Goal: Task Accomplishment & Management: Manage account settings

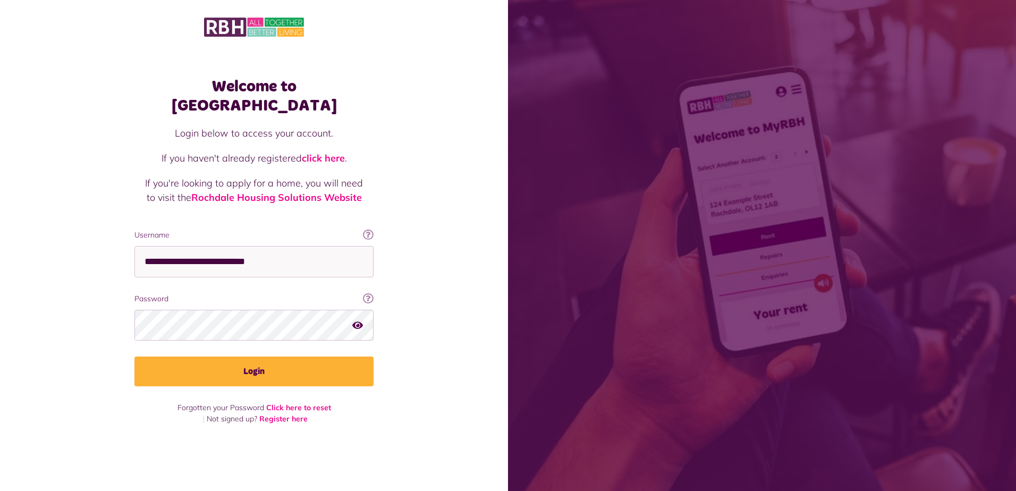
click at [239, 366] on button "Login" at bounding box center [253, 372] width 239 height 30
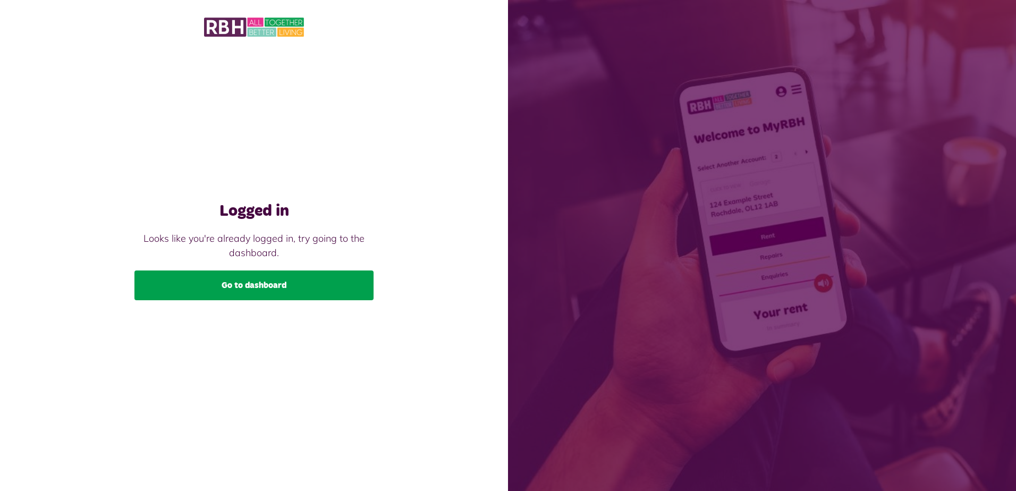
click at [238, 287] on link "Go to dashboard" at bounding box center [253, 286] width 239 height 30
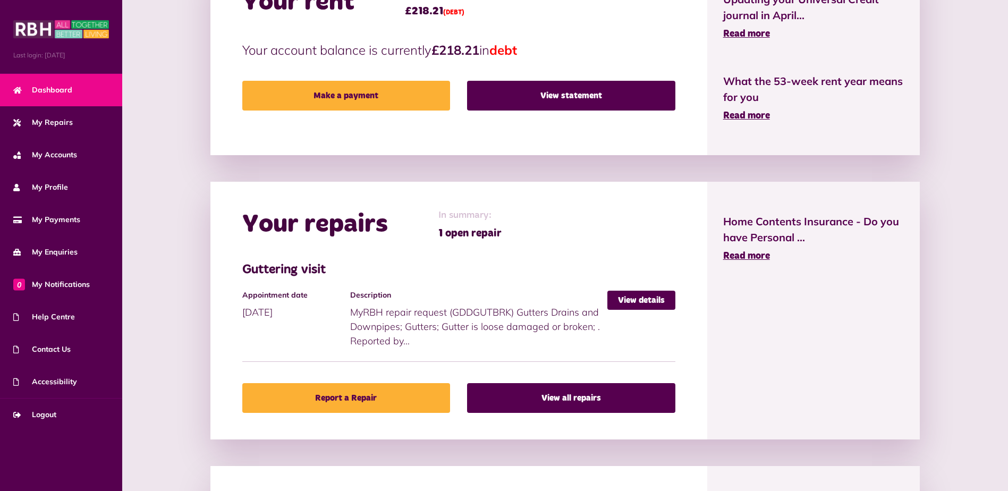
scroll to position [366, 0]
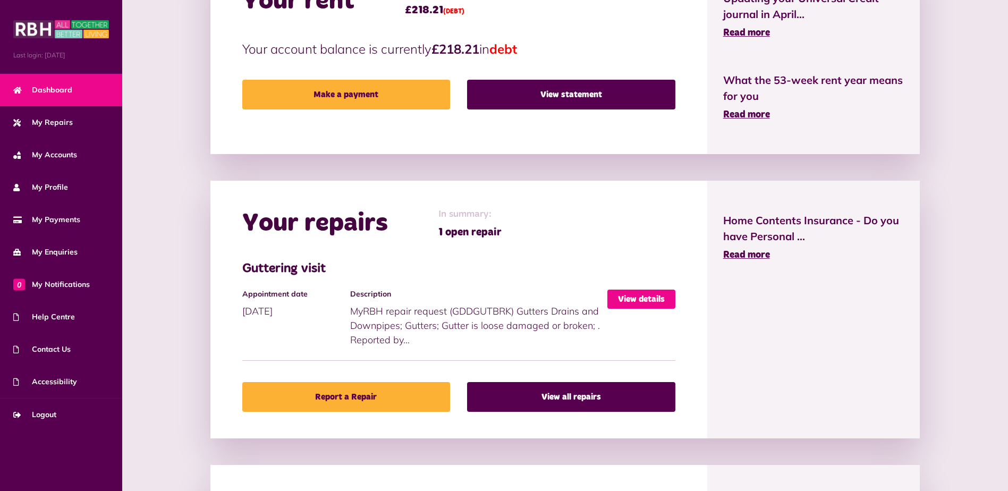
click at [646, 299] on link "View details" at bounding box center [642, 299] width 68 height 19
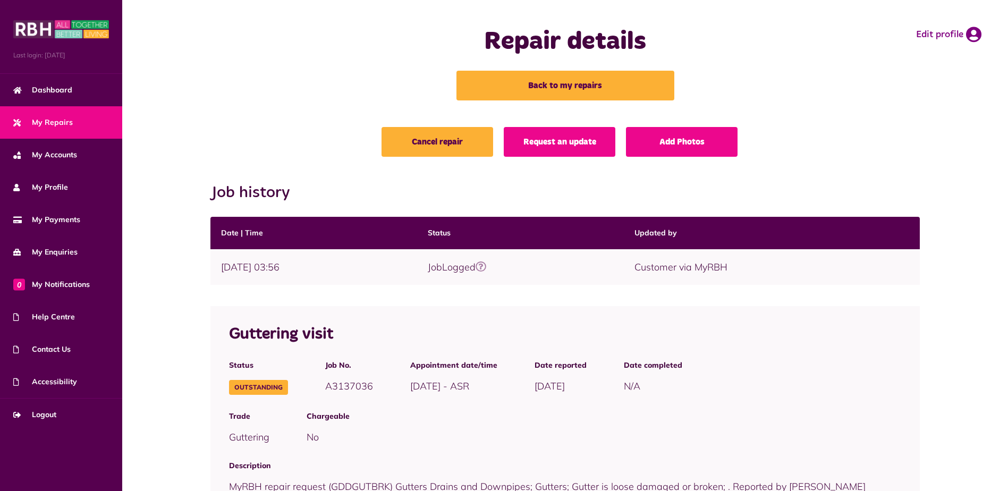
click at [55, 122] on span "My Repairs" at bounding box center [43, 122] width 60 height 11
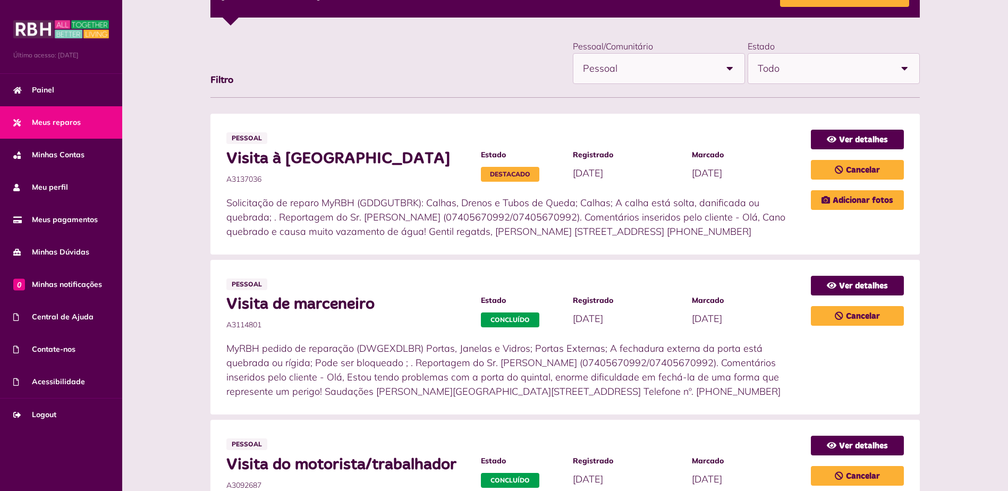
scroll to position [198, 0]
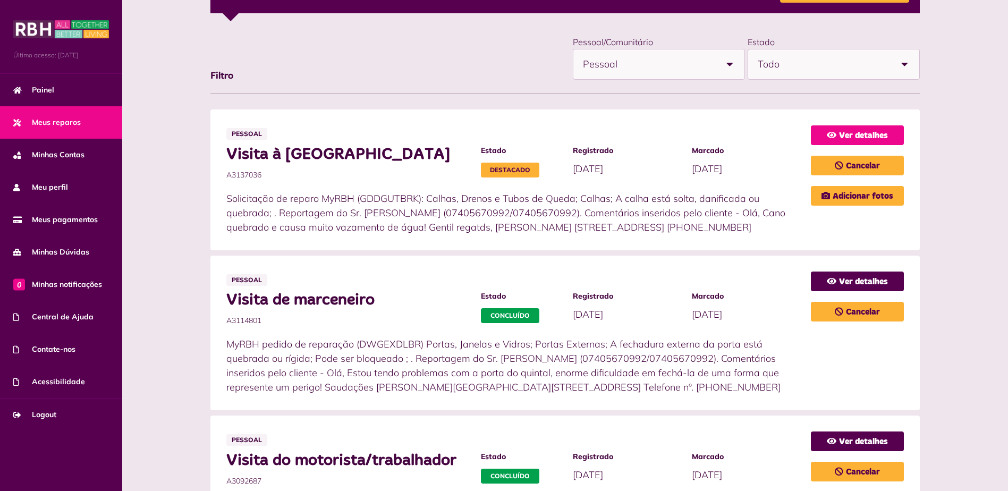
click at [865, 134] on font "Ver detalhes" at bounding box center [863, 135] width 49 height 9
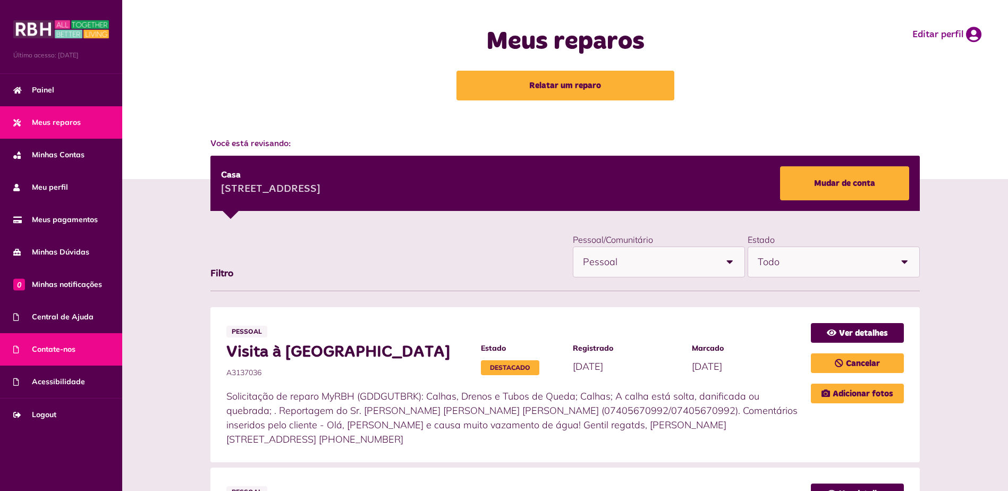
click at [73, 347] on font "Contate-nos" at bounding box center [54, 349] width 44 height 10
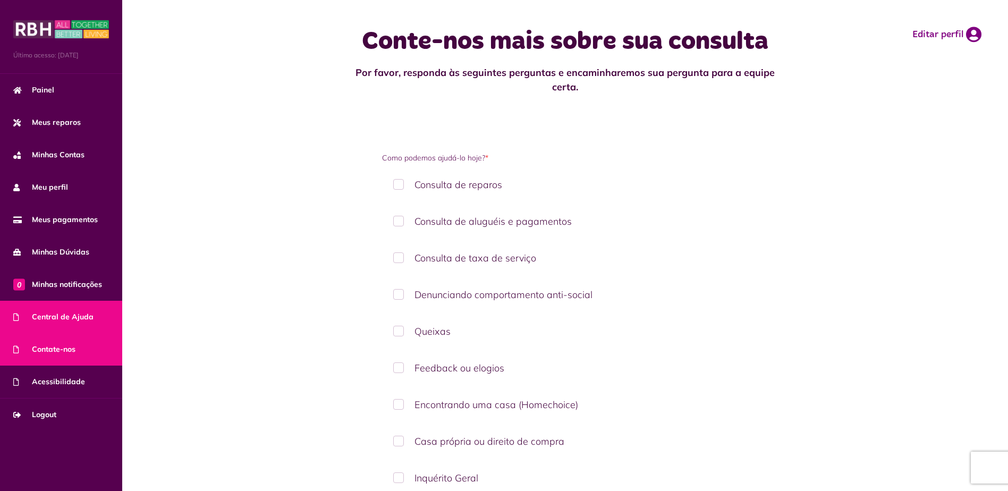
click at [80, 317] on font "Central de Ajuda" at bounding box center [63, 317] width 62 height 10
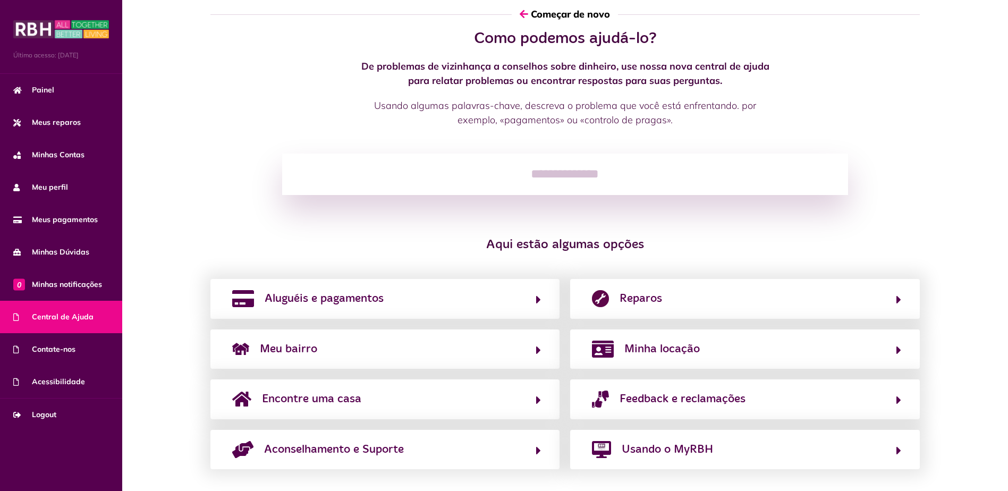
scroll to position [30, 0]
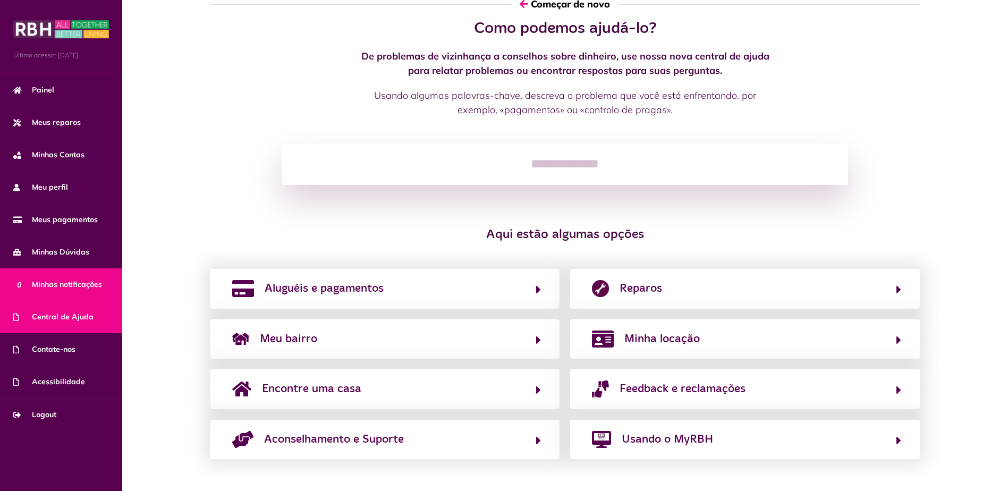
click at [74, 283] on font "Minhas notificações" at bounding box center [67, 285] width 70 height 10
click at [75, 283] on font "Minhas notificações" at bounding box center [67, 285] width 70 height 10
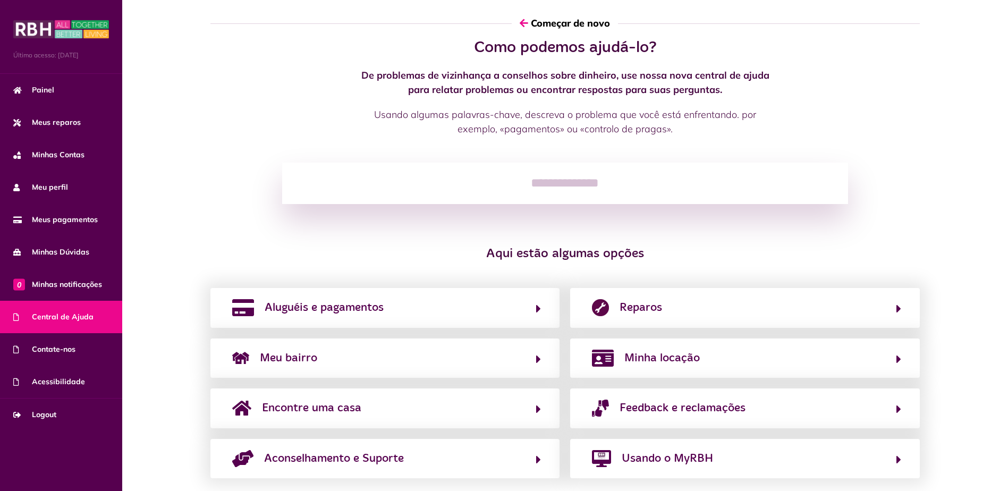
scroll to position [0, 0]
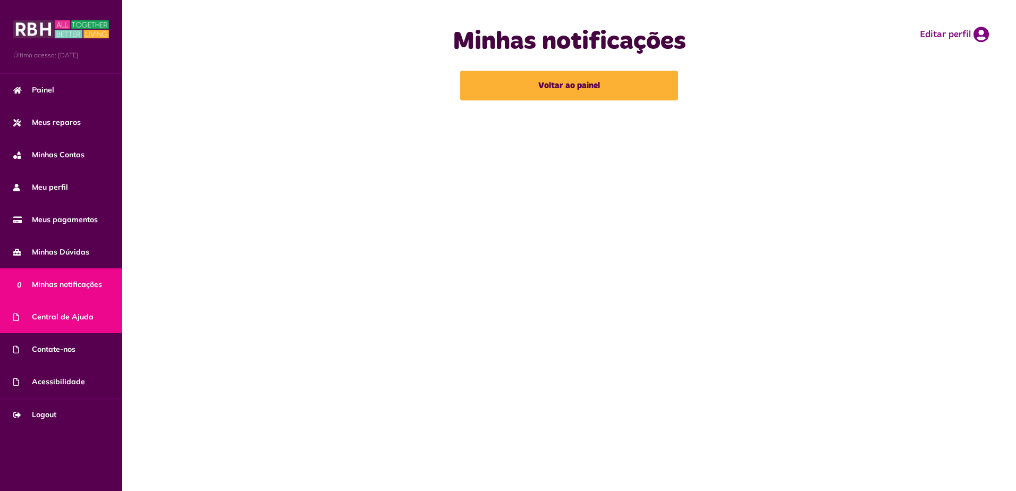
click at [57, 317] on font "Central de Ajuda" at bounding box center [63, 317] width 62 height 10
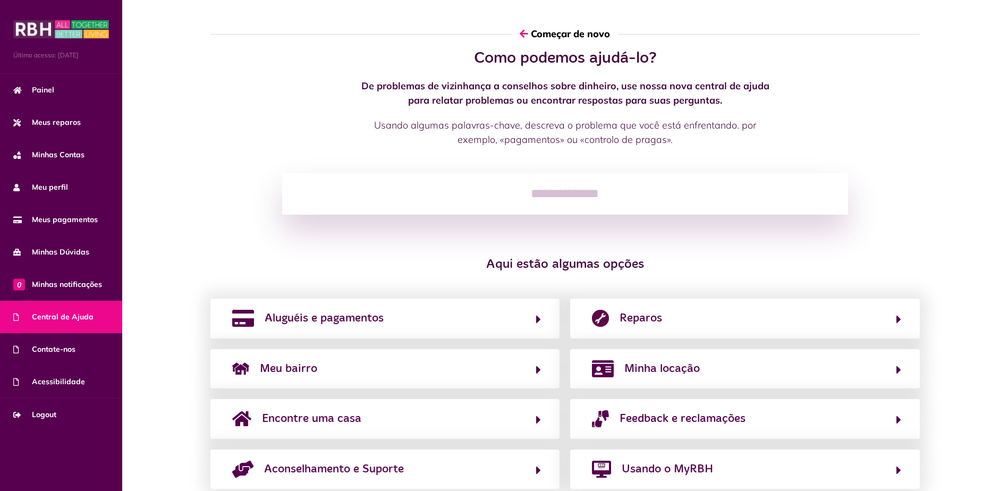
click at [520, 201] on input "search" at bounding box center [565, 193] width 566 height 41
click at [55, 349] on font "Contate-nos" at bounding box center [54, 349] width 44 height 10
click at [62, 119] on font "Meus reparos" at bounding box center [56, 122] width 49 height 10
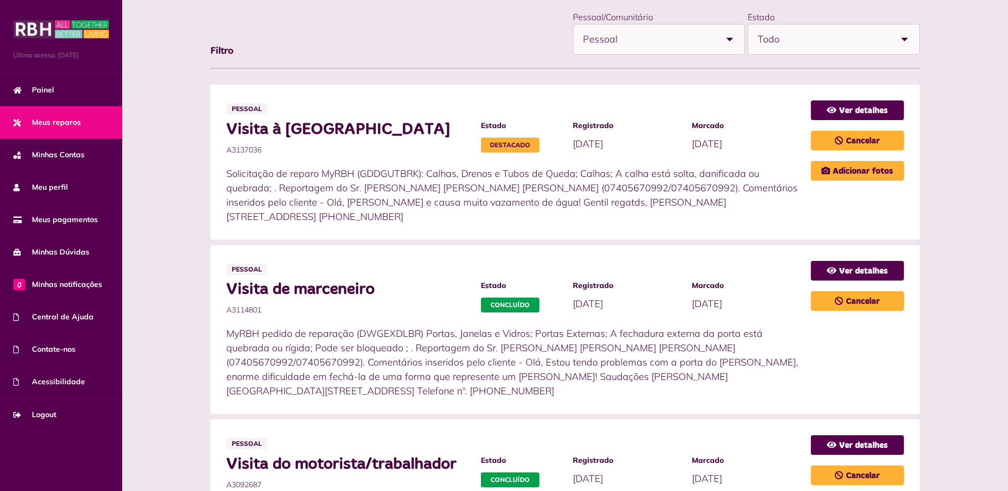
scroll to position [230, 0]
